Goal: Find specific page/section: Find specific page/section

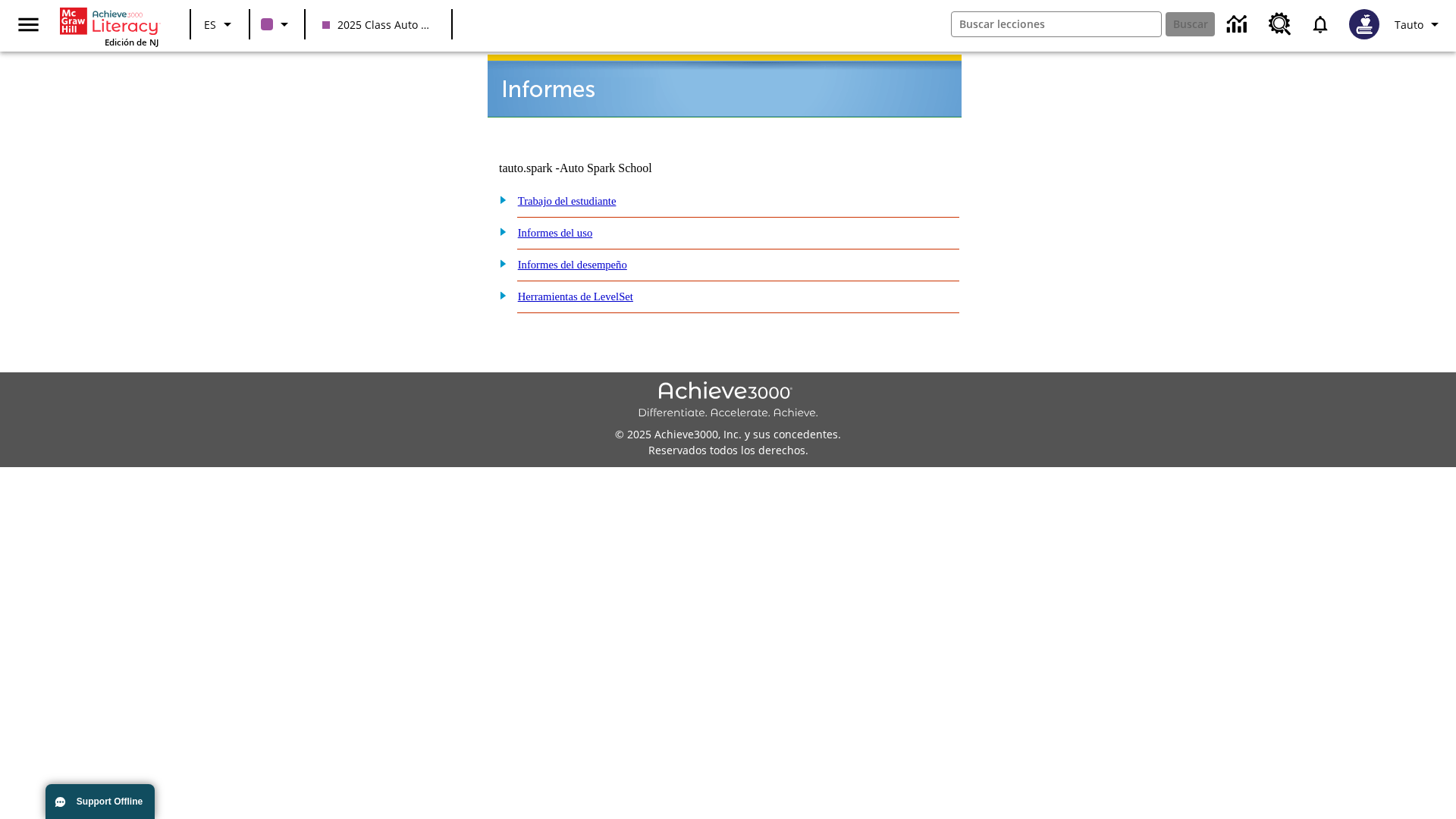
click at [585, 195] on link "Trabajo del estudiante" at bounding box center [566, 201] width 99 height 12
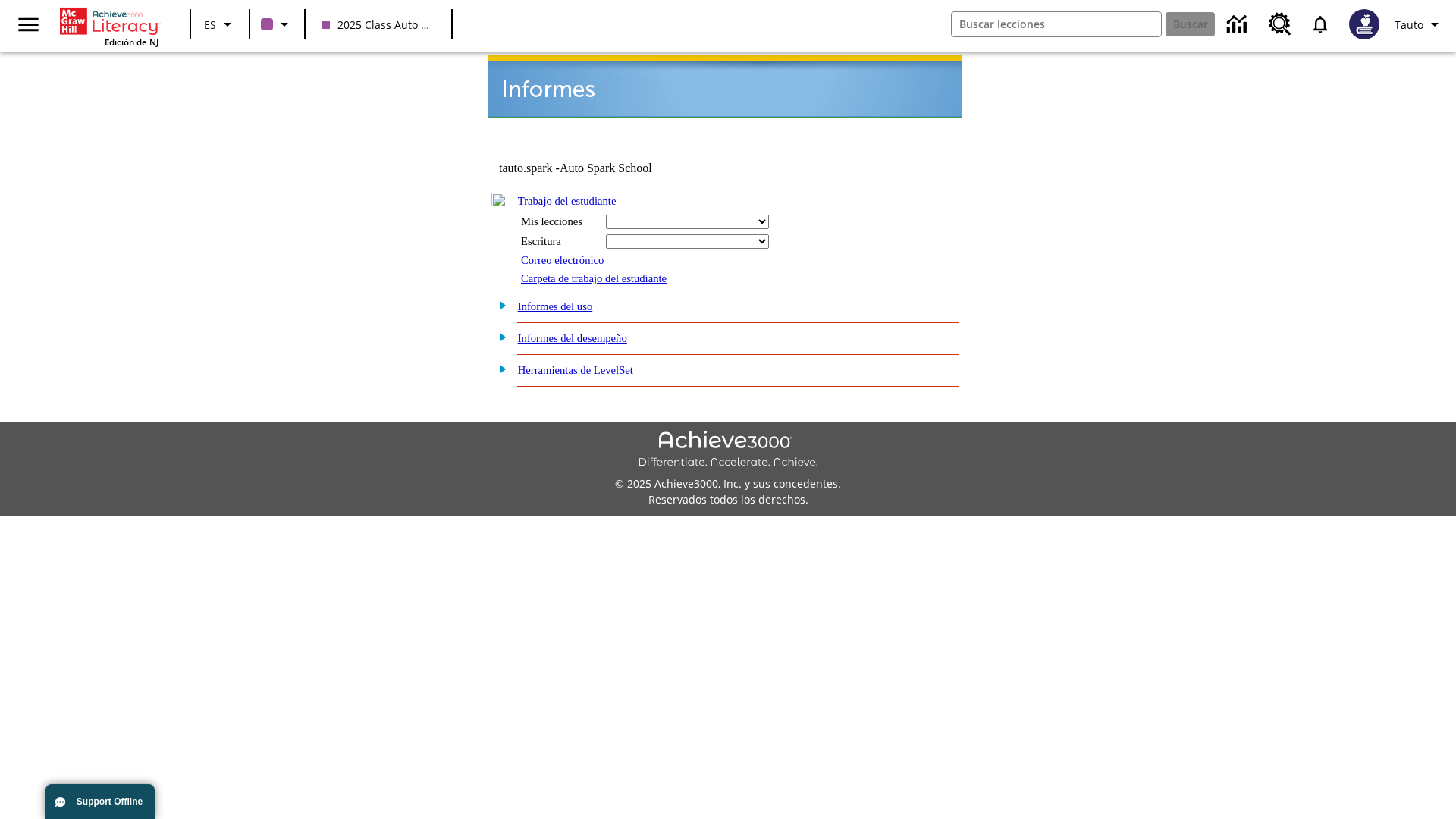
click at [567, 300] on link "Informes del uso" at bounding box center [555, 306] width 75 height 12
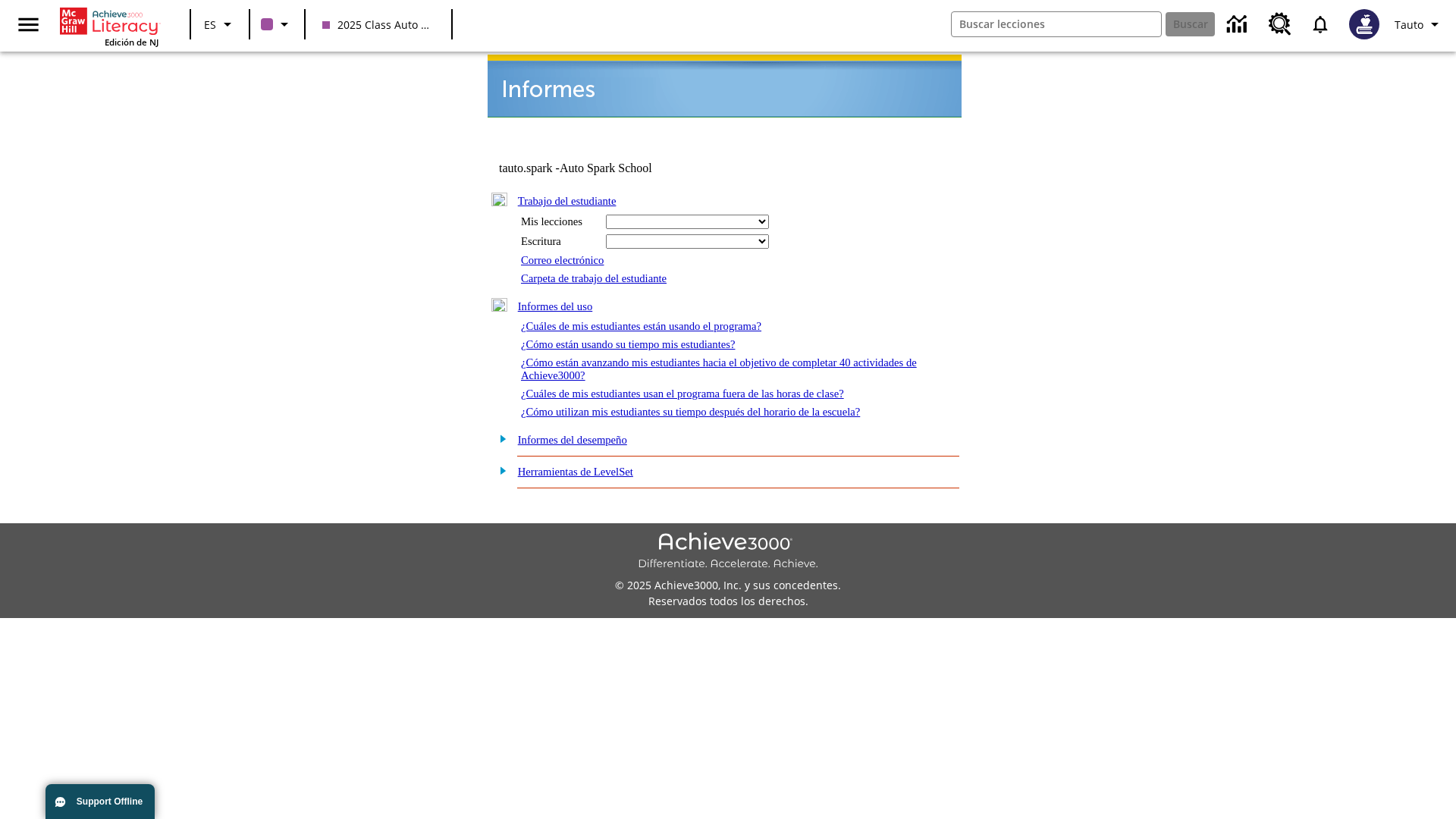
click at [592, 433] on link "Informes del desempeño" at bounding box center [572, 439] width 109 height 12
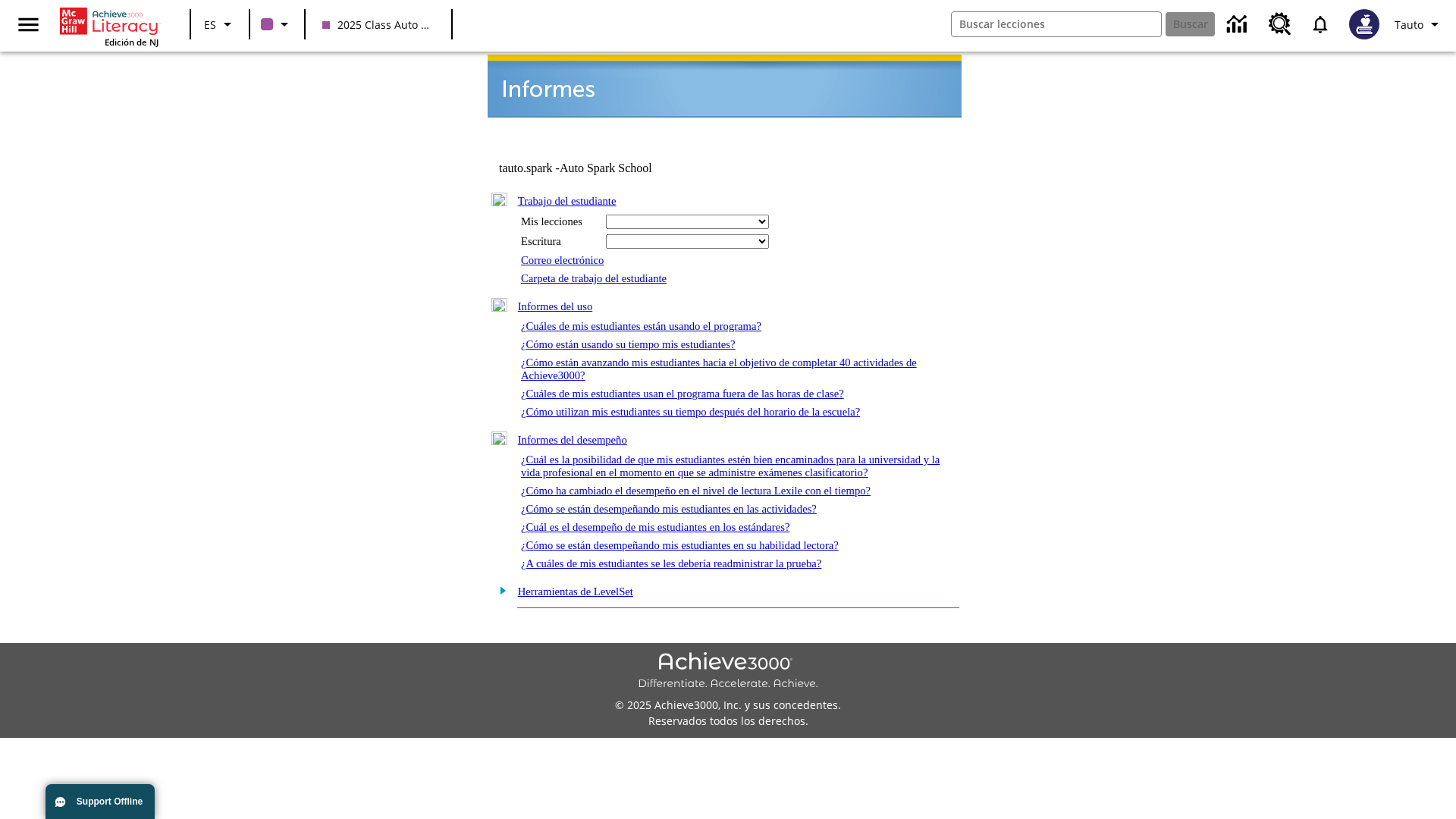
click at [596, 585] on link "Herramientas de LevelSet" at bounding box center [575, 591] width 115 height 12
